Goal: Communication & Community: Share content

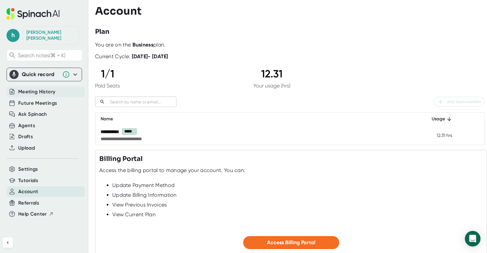
click at [45, 88] on span "Meeting History" at bounding box center [36, 91] width 37 height 7
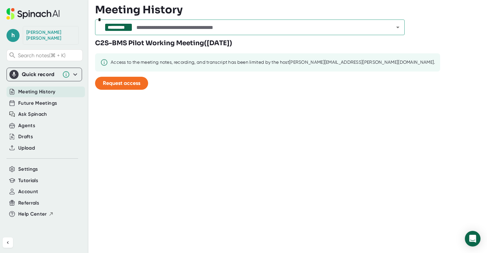
click at [215, 29] on input "text" at bounding box center [259, 27] width 249 height 9
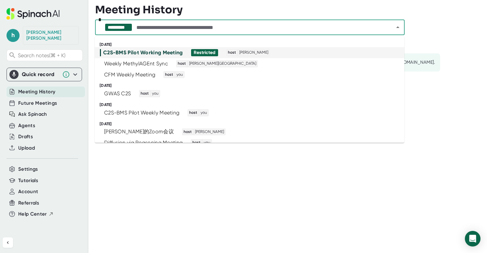
click at [158, 54] on div "C2S-BMS Pilot Working Meeting" at bounding box center [143, 53] width 80 height 7
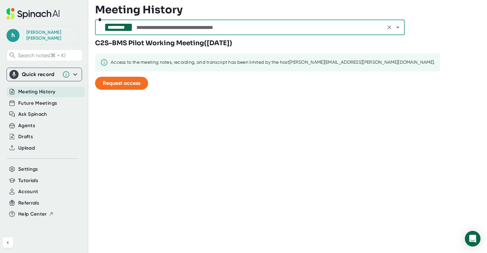
click at [193, 32] on div "**********" at bounding box center [250, 28] width 310 height 16
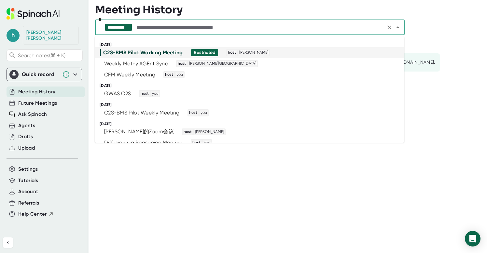
click at [190, 24] on input "text" at bounding box center [259, 27] width 249 height 9
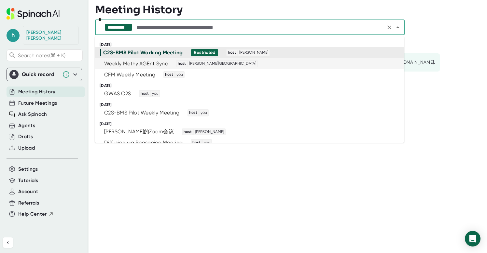
click at [152, 64] on div "Weekly MethylAGEnt Sync" at bounding box center [136, 64] width 64 height 7
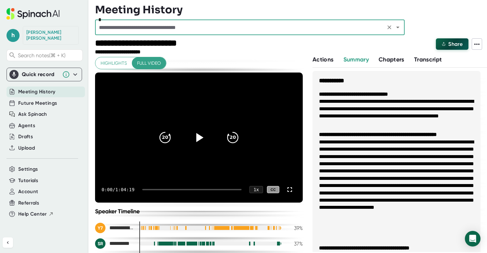
click at [456, 45] on span "Share" at bounding box center [456, 44] width 14 height 6
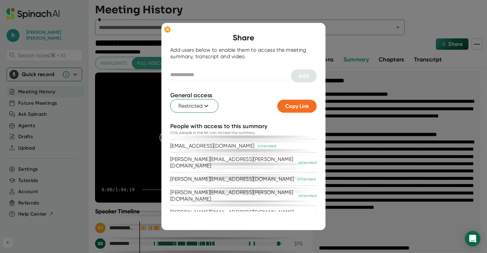
scroll to position [124, 0]
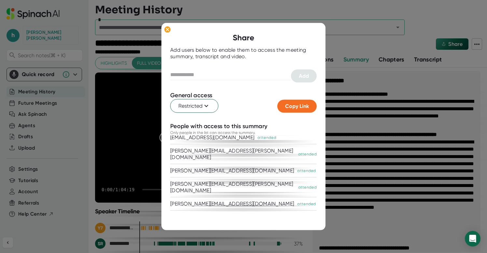
click at [351, 40] on div at bounding box center [243, 126] width 487 height 253
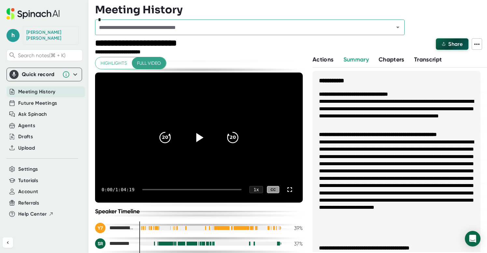
click at [449, 42] on span "Share" at bounding box center [456, 44] width 14 height 6
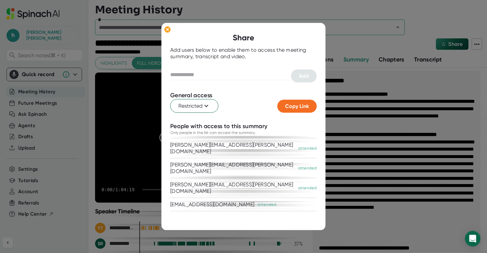
scroll to position [0, 0]
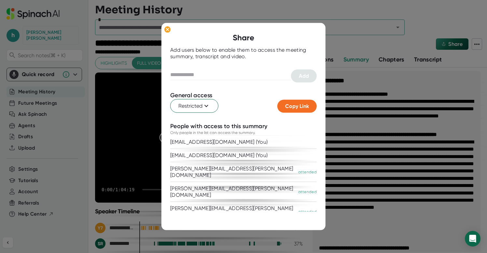
click at [298, 169] on div "attended" at bounding box center [307, 172] width 19 height 6
click at [350, 46] on div at bounding box center [243, 126] width 487 height 253
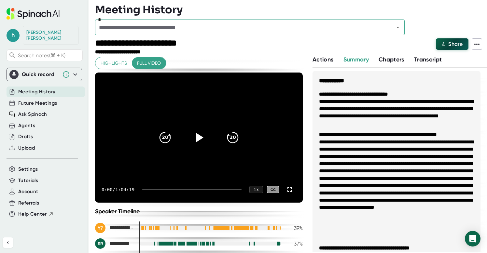
click at [456, 48] on button "Share" at bounding box center [452, 43] width 33 height 11
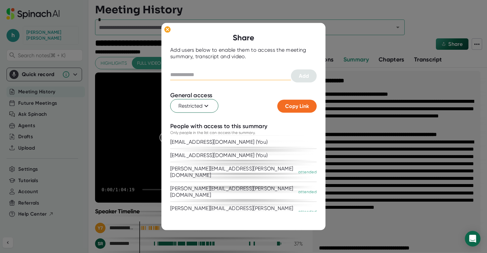
click at [231, 79] on input "text" at bounding box center [230, 75] width 121 height 10
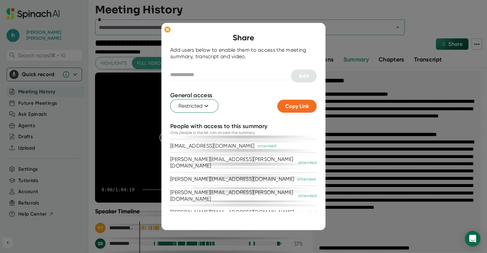
scroll to position [124, 0]
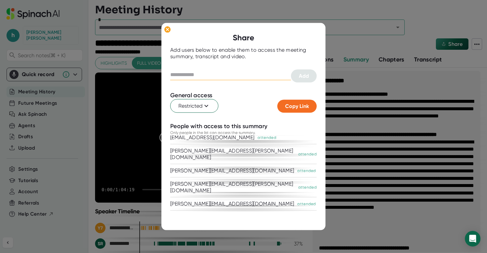
paste input "**********"
type input "**********"
click at [303, 78] on span "Add" at bounding box center [304, 76] width 10 height 6
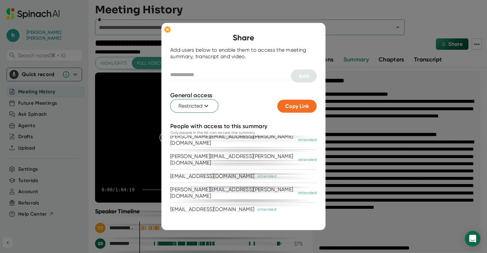
scroll to position [137, 0]
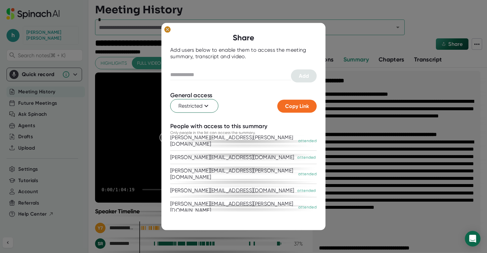
click at [167, 29] on icon at bounding box center [167, 29] width 3 height 3
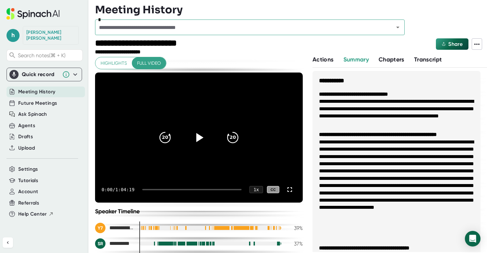
click at [264, 46] on div at bounding box center [318, 46] width 233 height 17
click at [49, 100] on span "Future Meetings" at bounding box center [37, 103] width 39 height 7
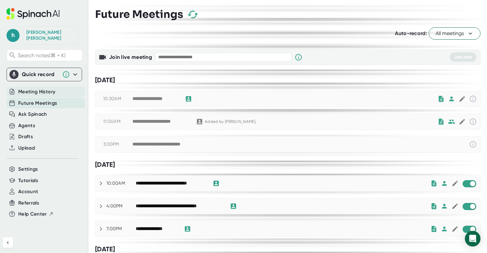
click at [56, 89] on div "Meeting History" at bounding box center [46, 92] width 79 height 11
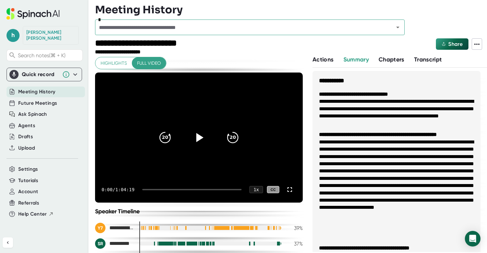
click at [215, 31] on input "text" at bounding box center [240, 27] width 287 height 9
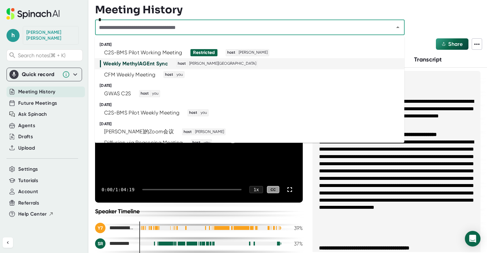
click at [155, 64] on div "Weekly MethylAGEnt Sync" at bounding box center [135, 64] width 65 height 7
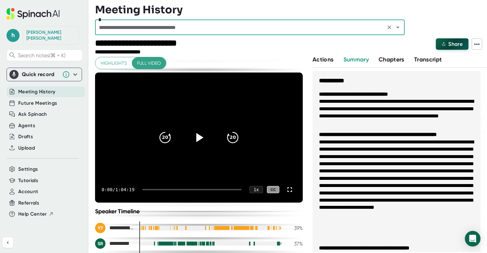
click at [450, 42] on span "Share" at bounding box center [456, 44] width 14 height 6
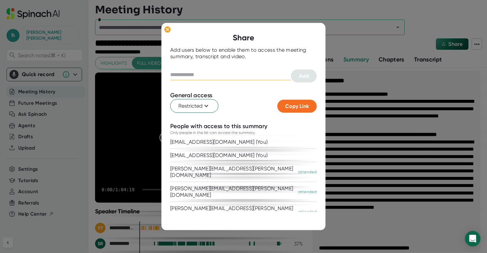
click at [228, 75] on input "text" at bounding box center [230, 75] width 121 height 10
paste input "**********"
type input "**********"
click at [302, 77] on span "Add" at bounding box center [304, 76] width 10 height 6
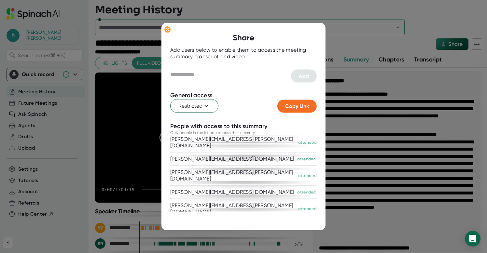
scroll to position [137, 0]
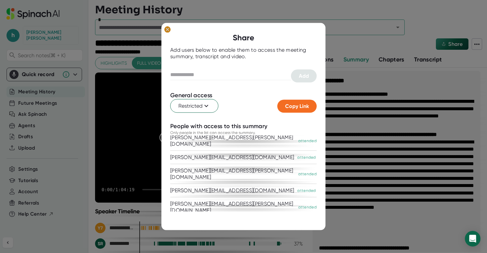
click at [166, 30] on ellipse at bounding box center [168, 29] width 6 height 7
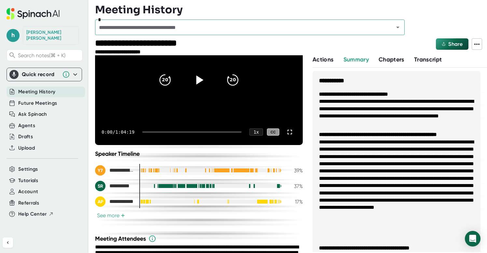
scroll to position [66, 0]
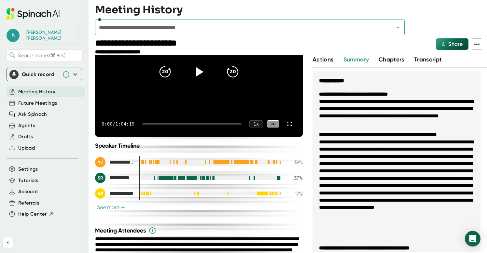
click at [112, 208] on button "See more +" at bounding box center [111, 207] width 32 height 7
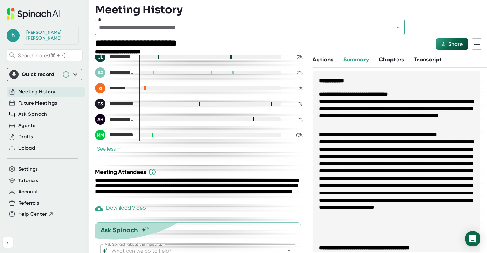
scroll to position [247, 0]
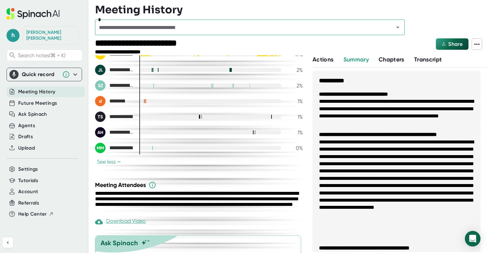
click at [109, 162] on button "See less −" at bounding box center [109, 162] width 28 height 7
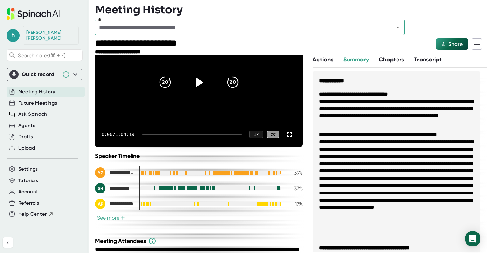
scroll to position [0, 0]
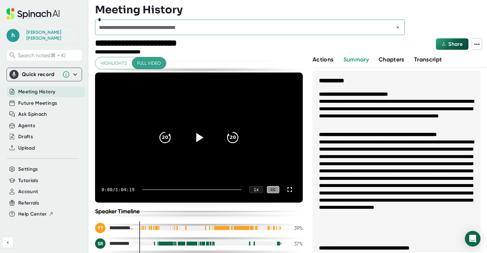
click at [356, 43] on div at bounding box center [318, 46] width 233 height 17
click at [54, 88] on span "Meeting History" at bounding box center [36, 91] width 37 height 7
click at [56, 98] on div "Future Meetings" at bounding box center [46, 103] width 79 height 11
